Goal: Task Accomplishment & Management: Use online tool/utility

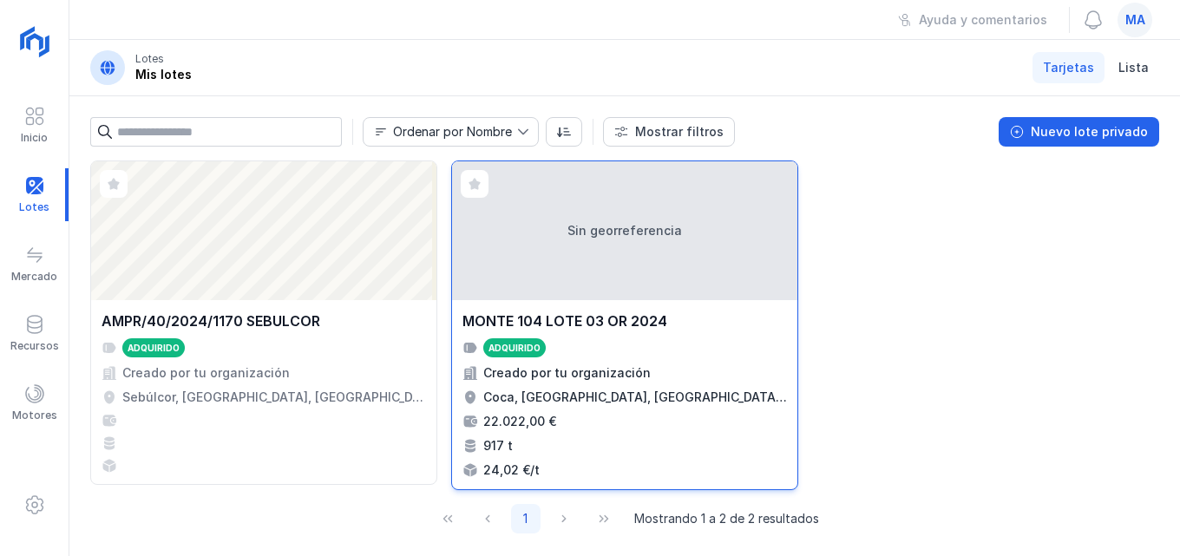
click at [645, 254] on div "Sin georreferencia" at bounding box center [624, 230] width 345 height 139
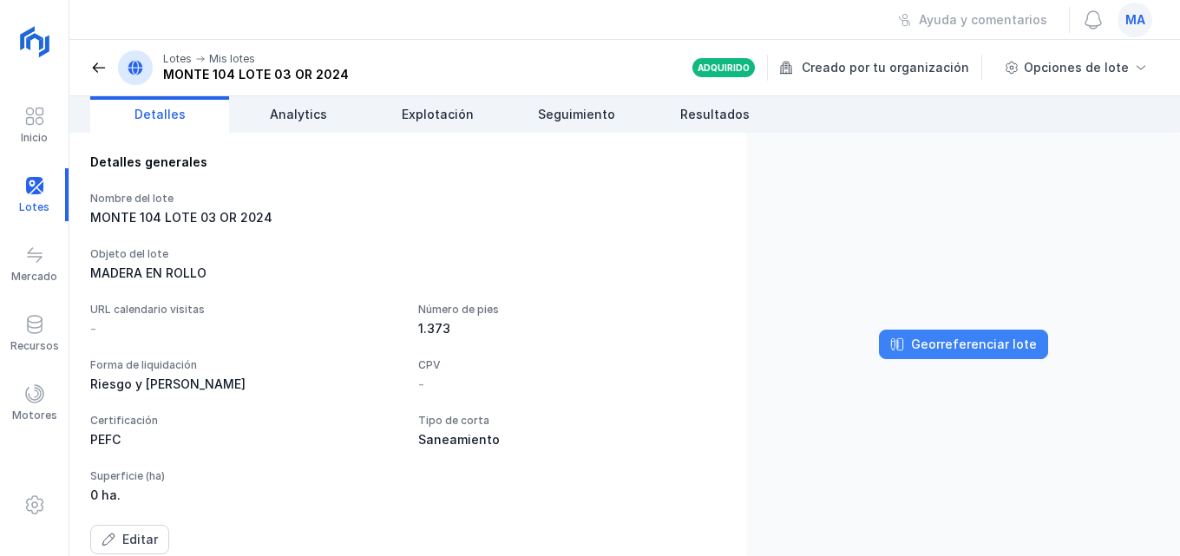
click at [958, 349] on div "Georreferenciar lote" at bounding box center [974, 344] width 126 height 17
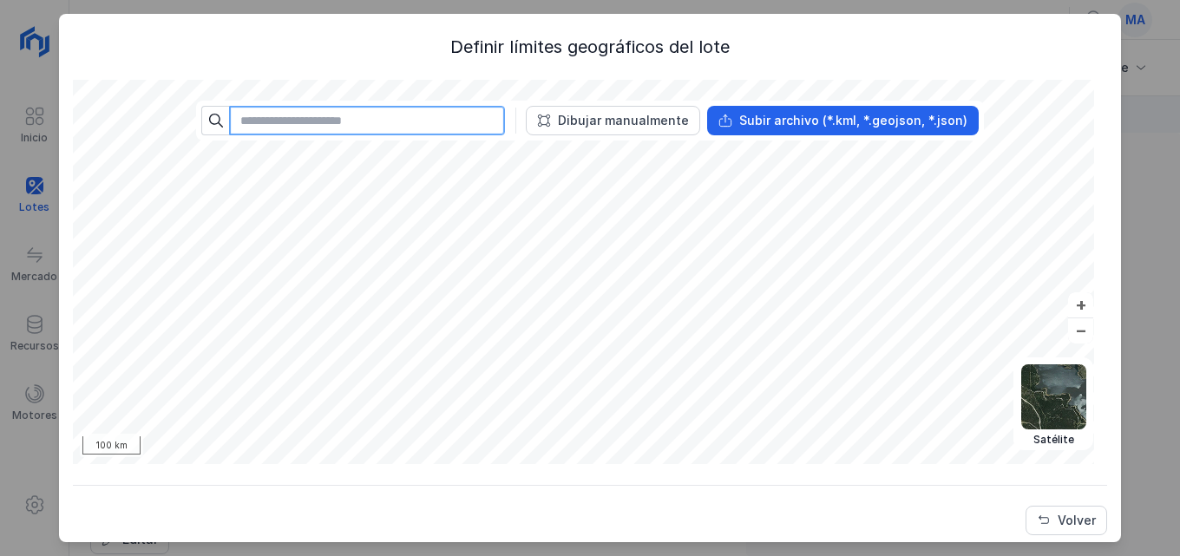
click at [391, 112] on input "text" at bounding box center [367, 121] width 276 height 30
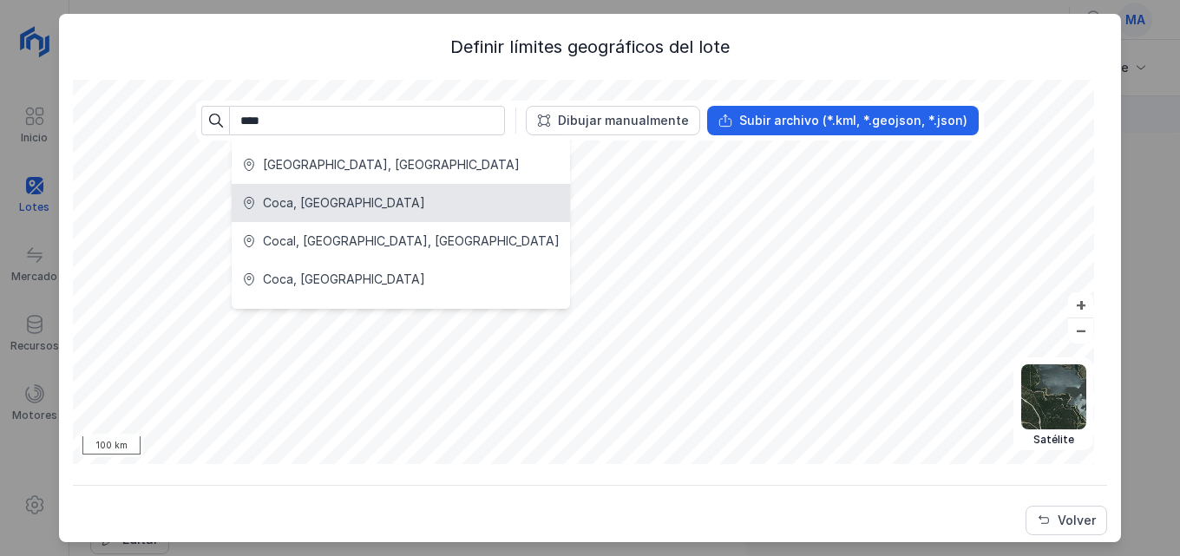
click at [334, 211] on div "Coca, [GEOGRAPHIC_DATA]" at bounding box center [344, 202] width 162 height 17
type input "**********"
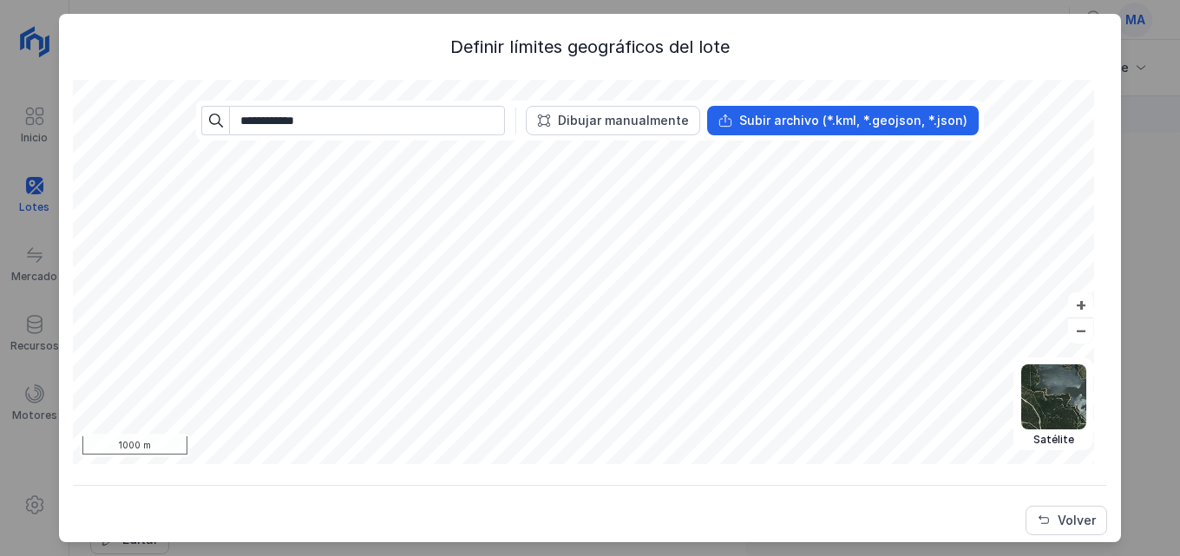
click at [778, 467] on div "**********" at bounding box center [590, 285] width 1034 height 501
click at [598, 121] on div "Dibujar manualmente" at bounding box center [623, 120] width 131 height 17
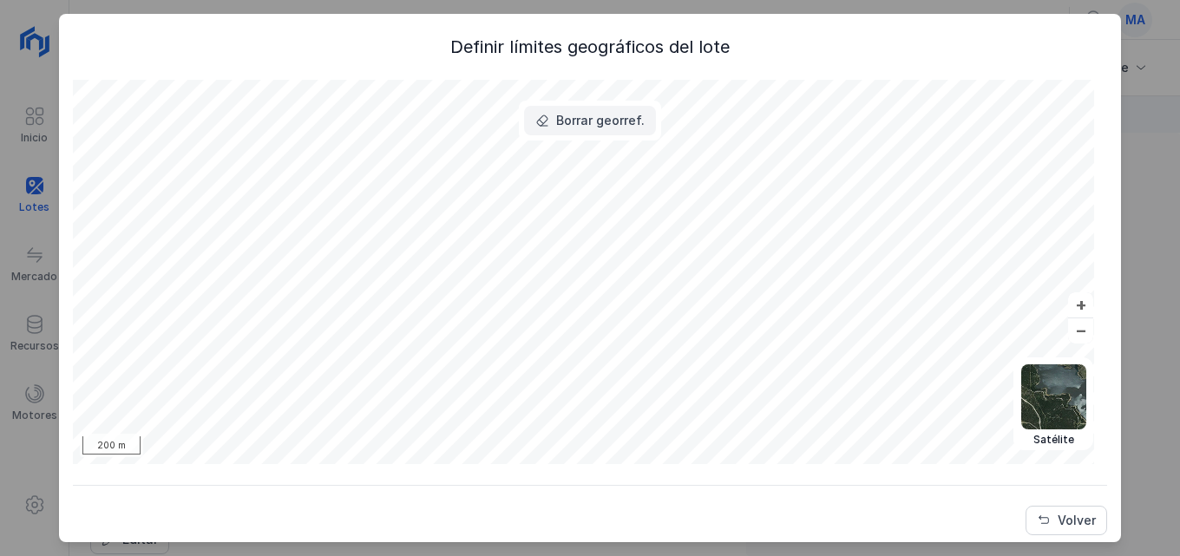
click at [575, 121] on div "Borrar georref." at bounding box center [600, 120] width 89 height 17
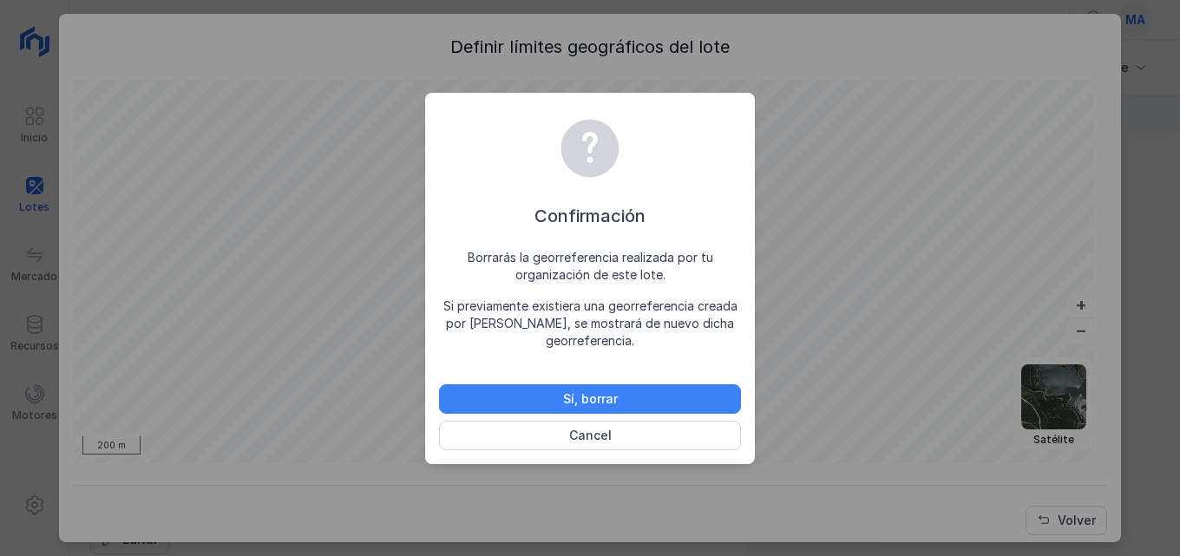
click at [587, 394] on div "Sí, borrar" at bounding box center [590, 399] width 55 height 17
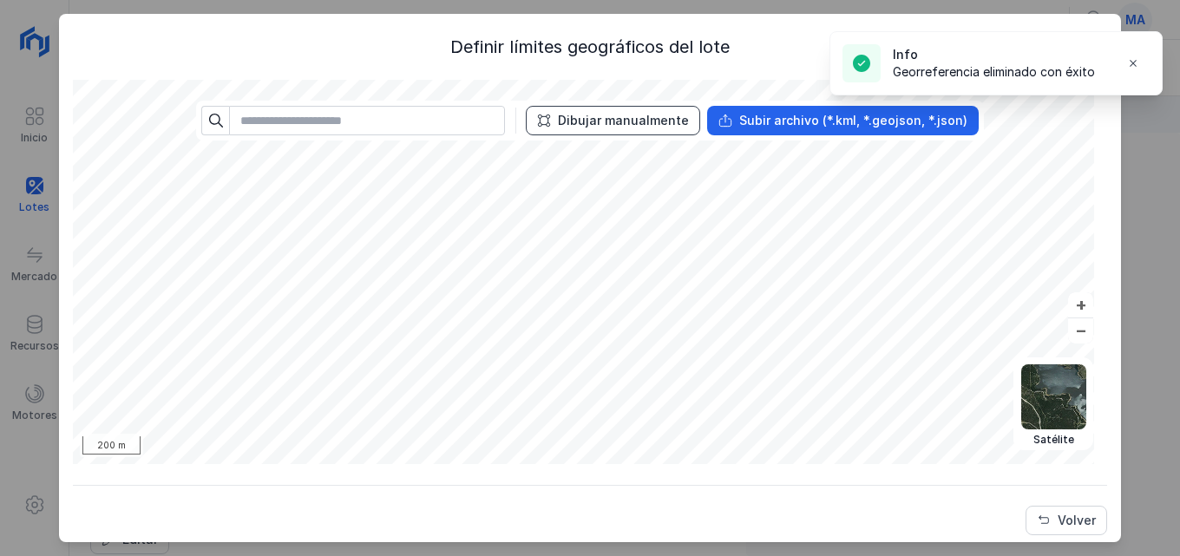
click at [610, 126] on div "Dibujar manualmente" at bounding box center [623, 120] width 131 height 17
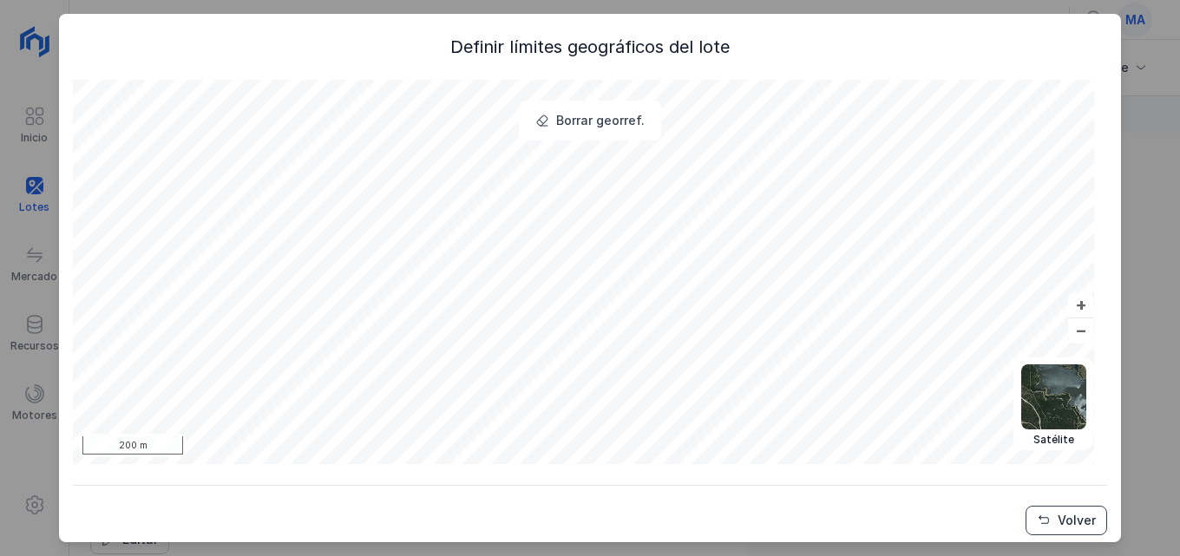
click at [1037, 515] on span "Volver" at bounding box center [1044, 521] width 14 height 14
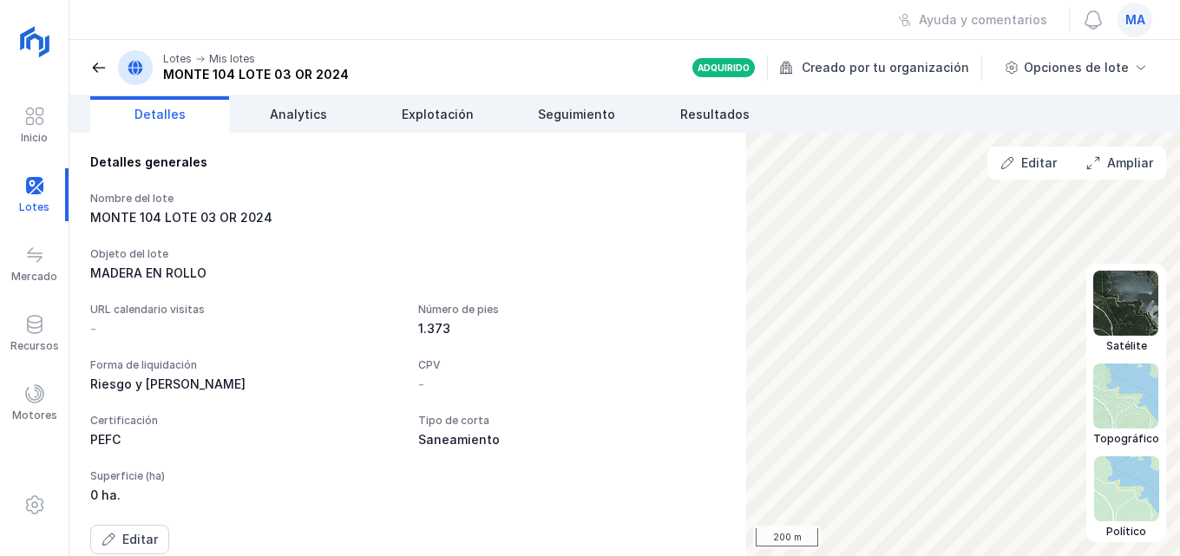
click at [1132, 305] on img at bounding box center [1125, 303] width 65 height 65
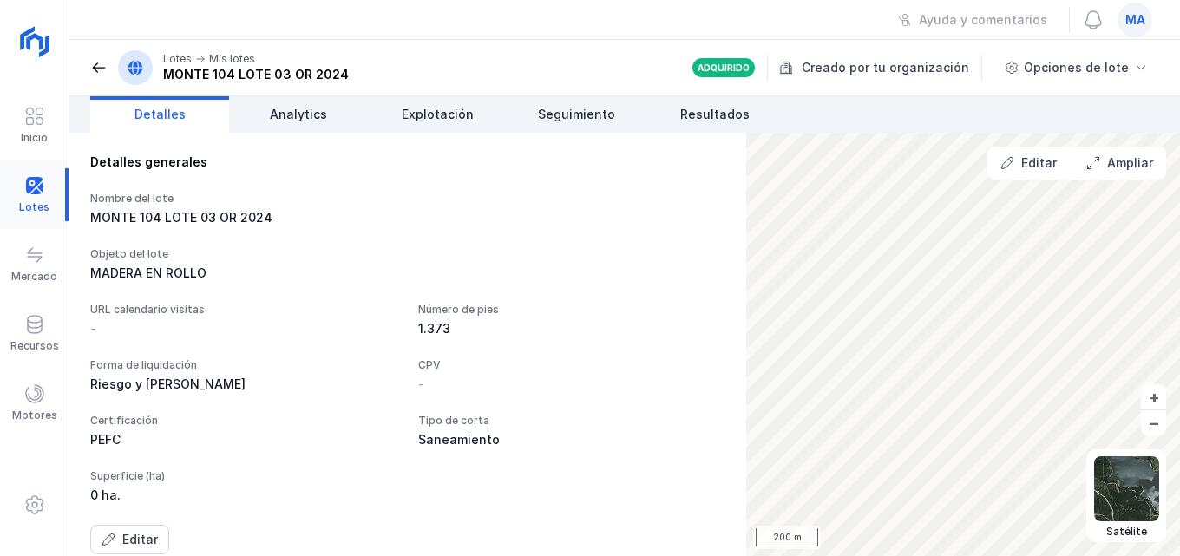
click at [40, 186] on div at bounding box center [34, 194] width 69 height 53
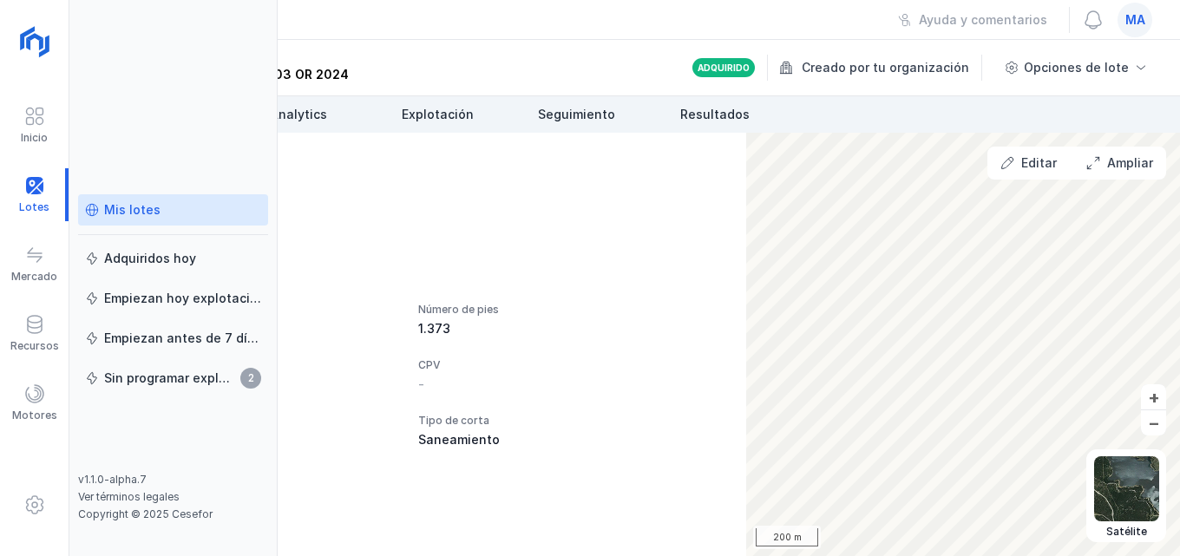
click at [183, 208] on div "Mis lotes" at bounding box center [173, 209] width 176 height 17
